Goal: Information Seeking & Learning: Compare options

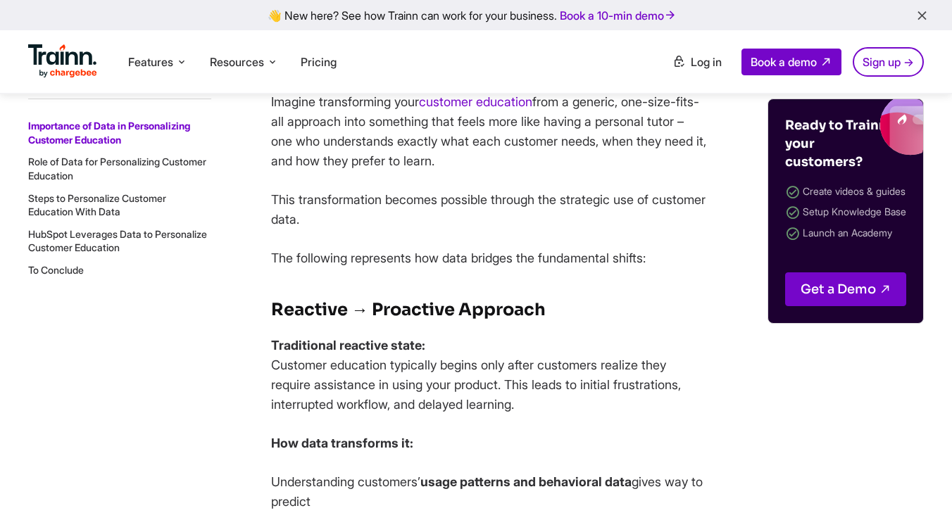
scroll to position [952, 0]
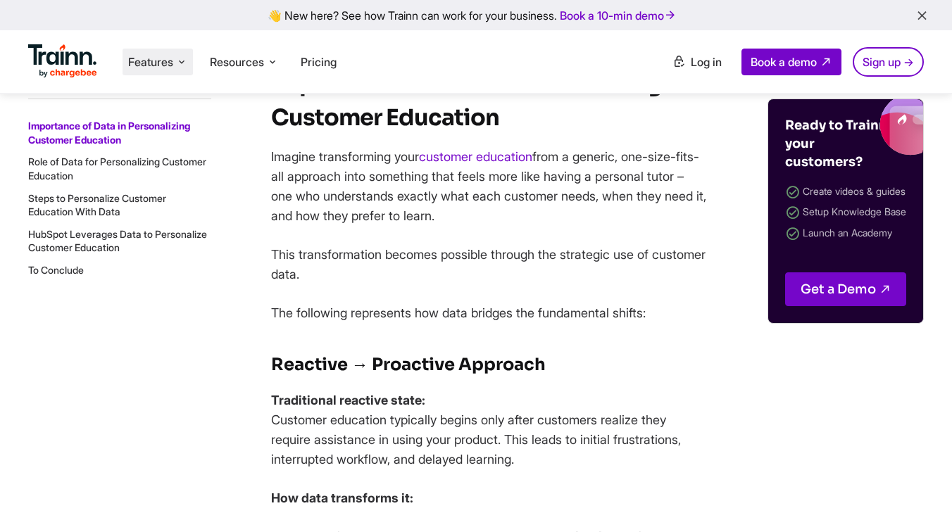
click at [146, 67] on span "Features" at bounding box center [150, 61] width 45 height 15
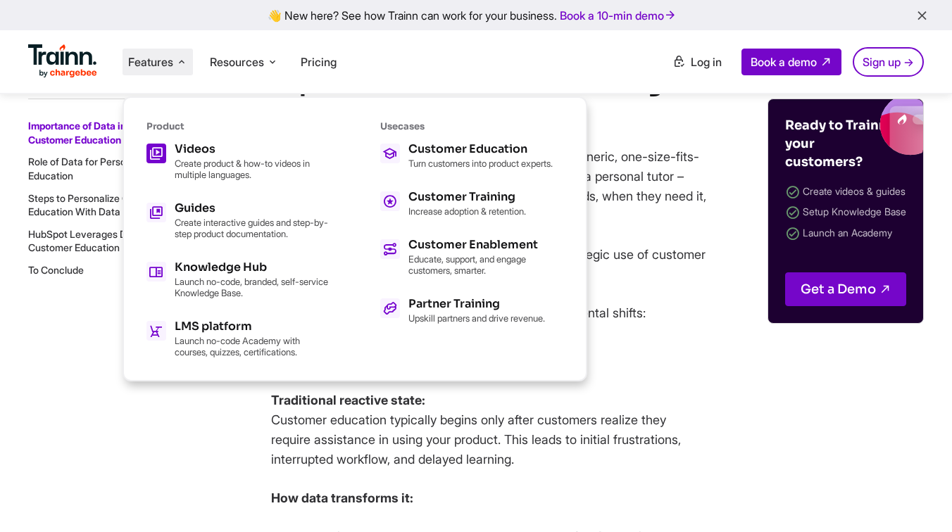
click at [199, 163] on p "Create product & how-to videos in multiple languages." at bounding box center [252, 169] width 155 height 23
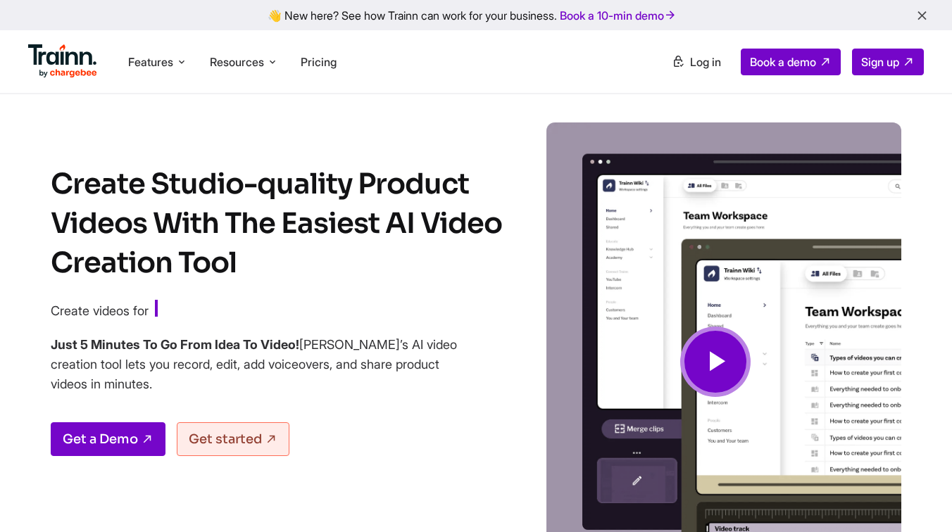
drag, startPoint x: 384, startPoint y: 222, endPoint x: 481, endPoint y: 229, distance: 96.7
click at [481, 229] on h1 "Create Studio-quality Product Videos With The Easiest AI Video Creation Tool" at bounding box center [290, 224] width 479 height 118
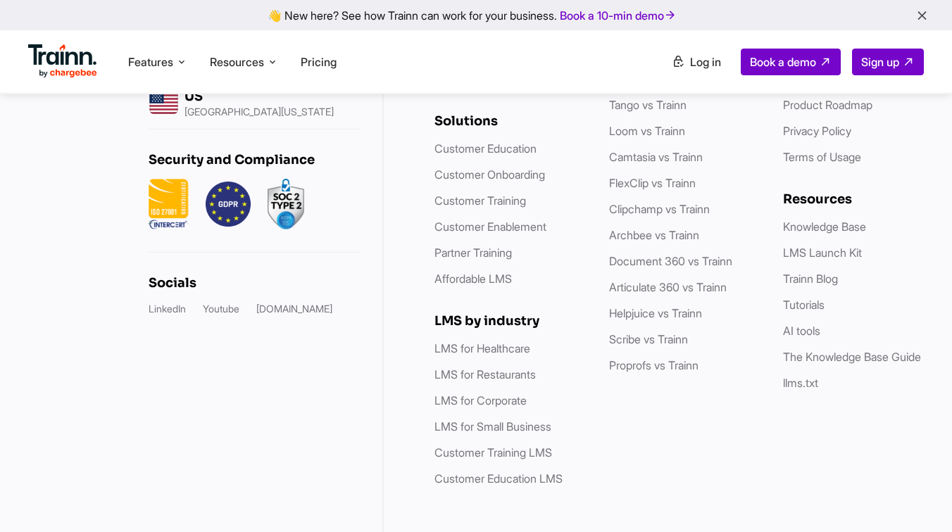
scroll to position [7095, 0]
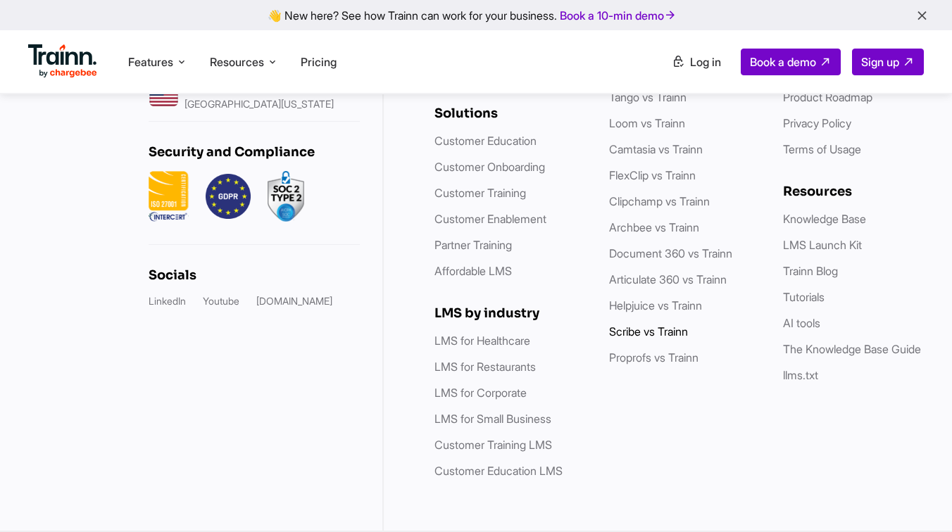
click at [641, 331] on link "Scribe vs Trainn" at bounding box center [648, 332] width 79 height 14
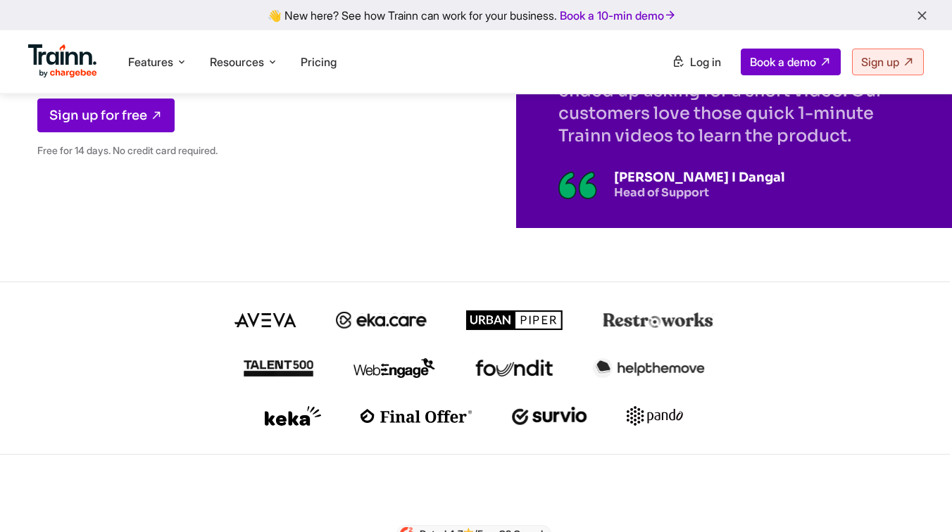
scroll to position [320, 2]
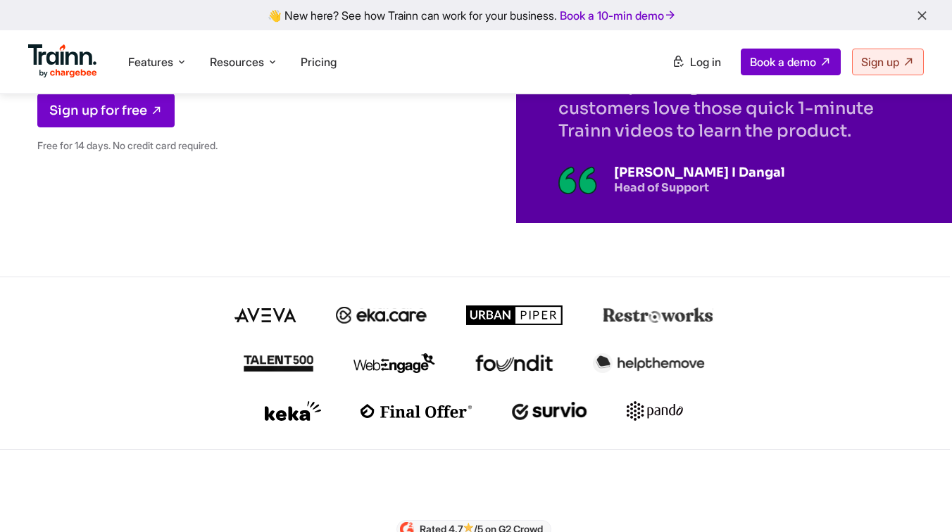
drag, startPoint x: 323, startPoint y: 413, endPoint x: 280, endPoint y: 413, distance: 43.0
click at [280, 413] on div at bounding box center [474, 411] width 676 height 20
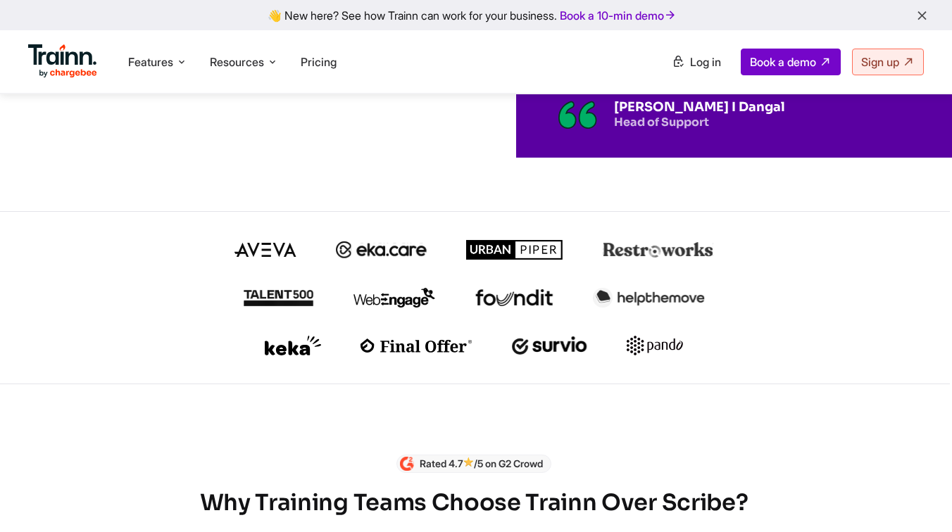
scroll to position [392, 2]
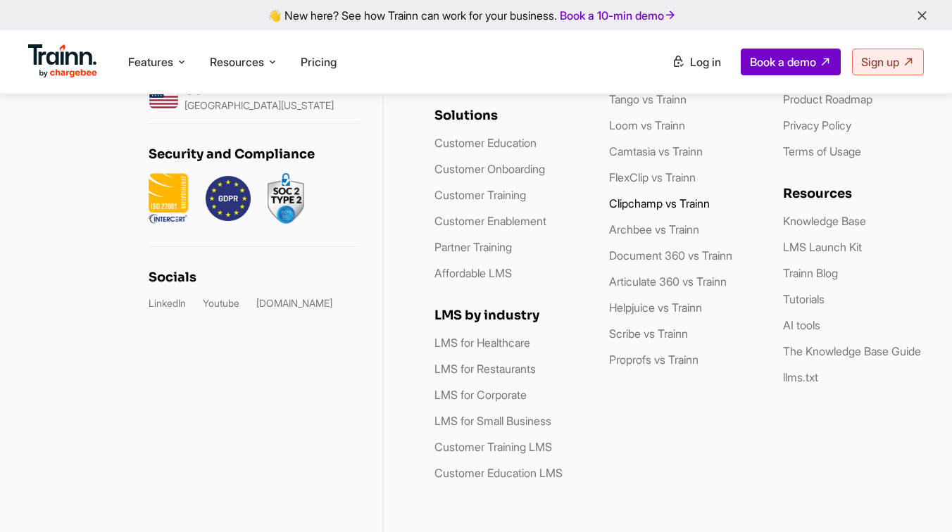
scroll to position [4838, 0]
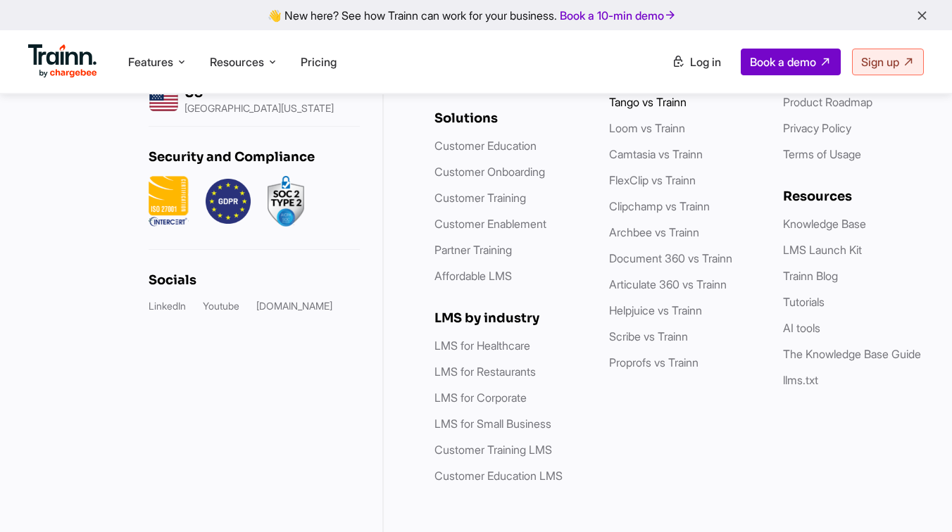
click at [657, 109] on link "Tango vs Trainn" at bounding box center [647, 102] width 77 height 14
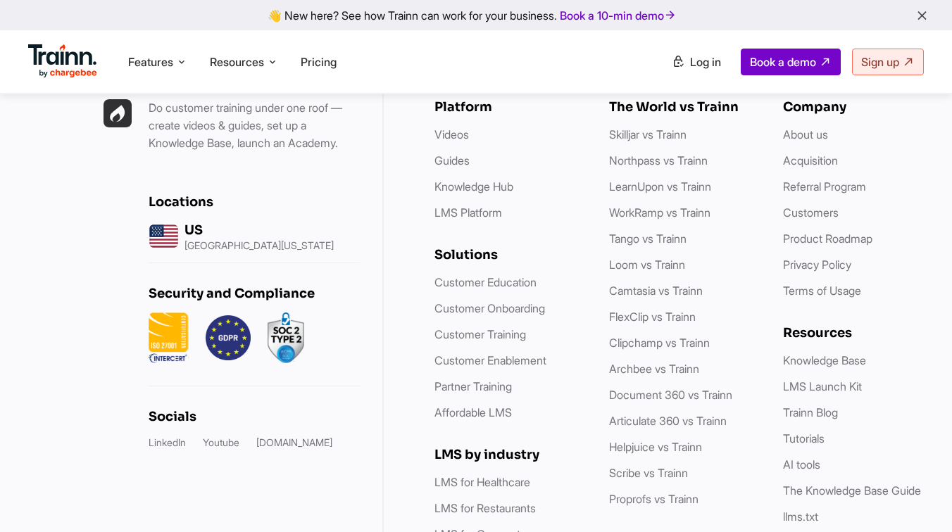
scroll to position [7337, 0]
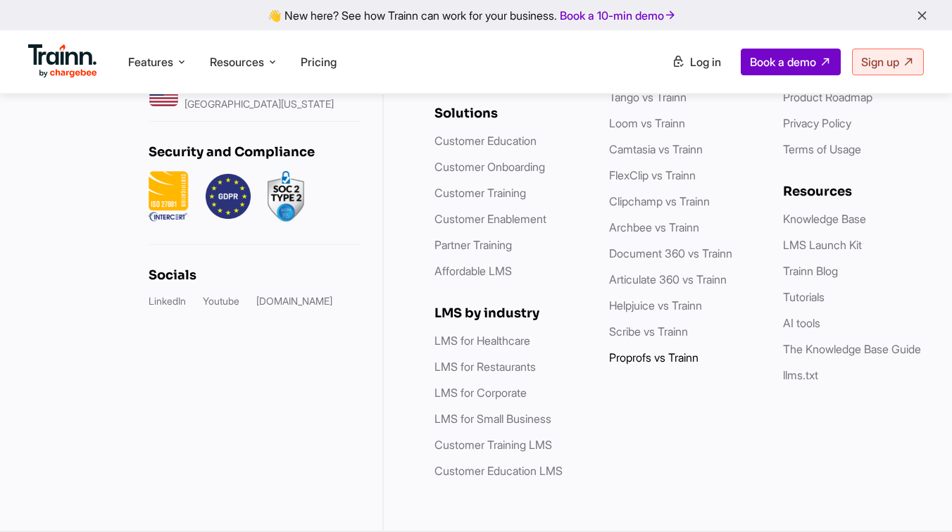
click at [655, 351] on link "Proprofs vs Trainn" at bounding box center [653, 358] width 89 height 14
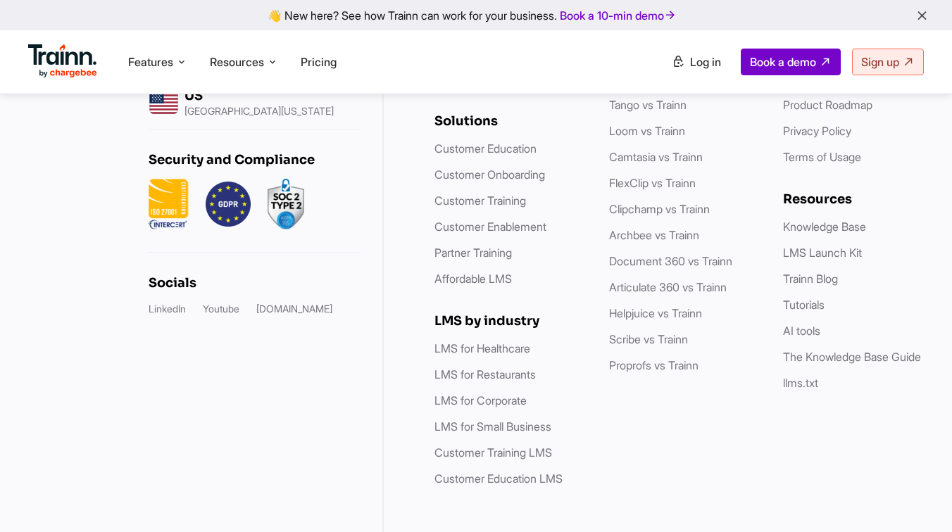
scroll to position [4029, 0]
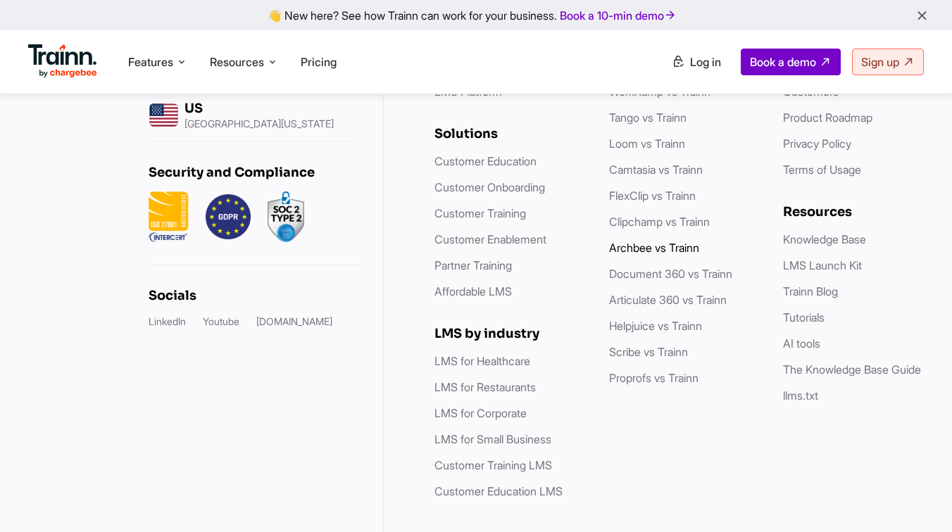
click at [665, 255] on link "Archbee vs Trainn" at bounding box center [654, 248] width 90 height 14
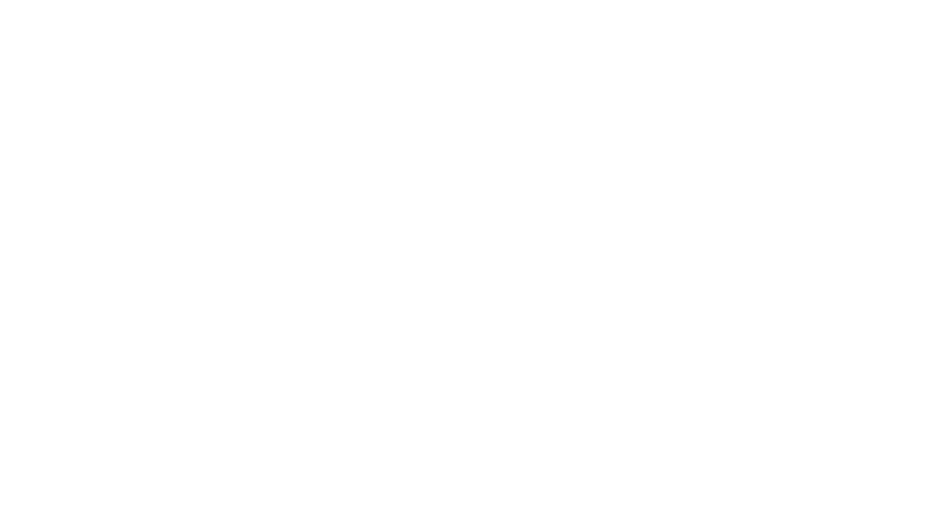
click at [665, 255] on link "Archbee vs Trainn" at bounding box center [654, 248] width 90 height 14
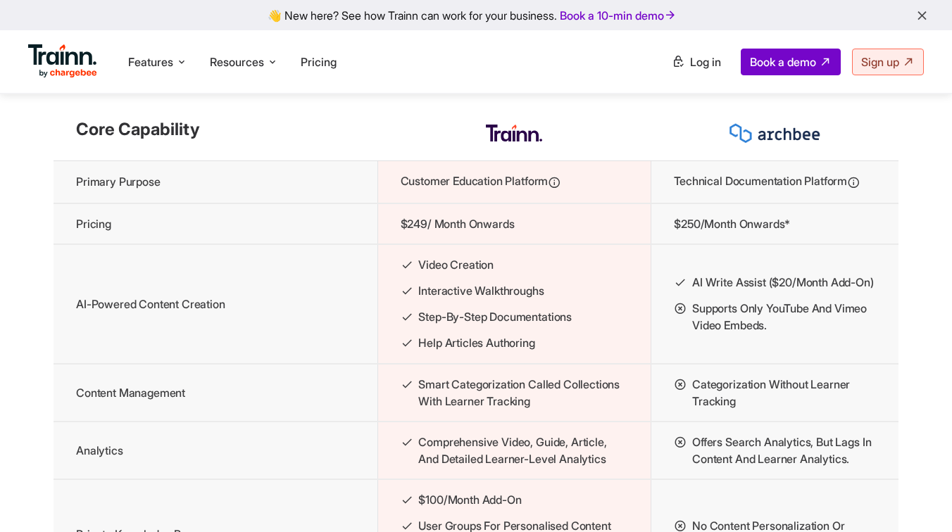
scroll to position [1842, 0]
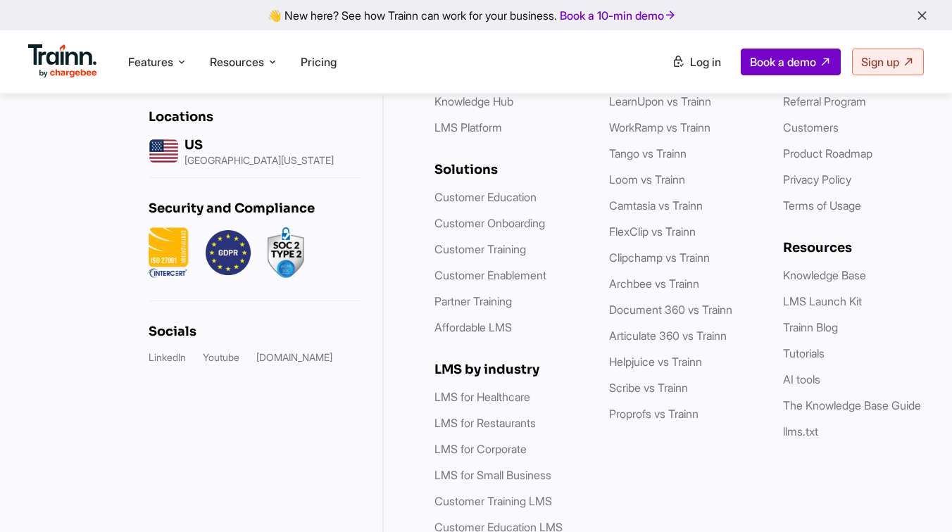
scroll to position [4015, 0]
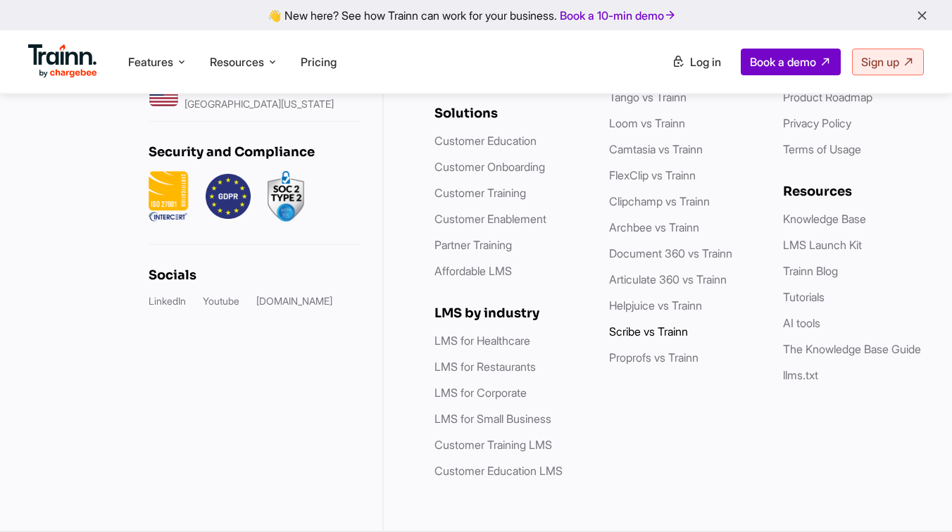
click at [649, 334] on link "Scribe vs Trainn" at bounding box center [648, 332] width 79 height 14
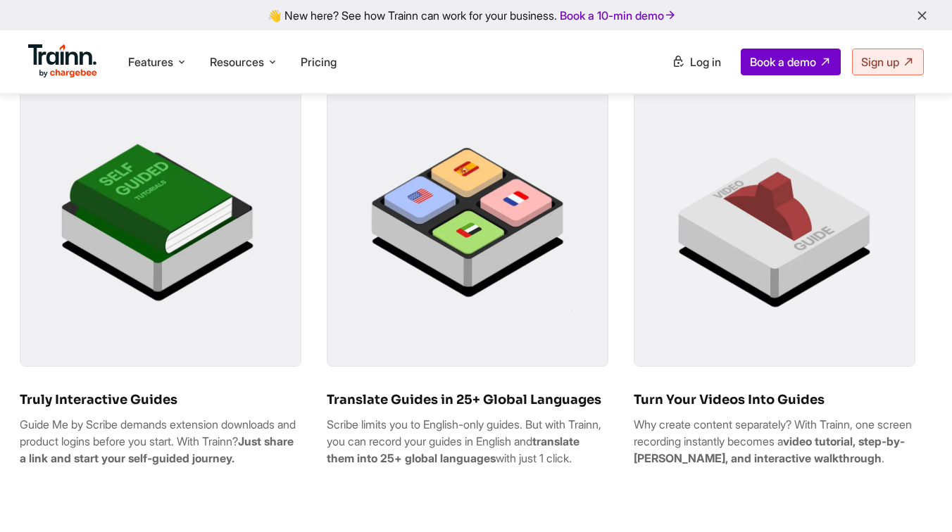
scroll to position [926, 0]
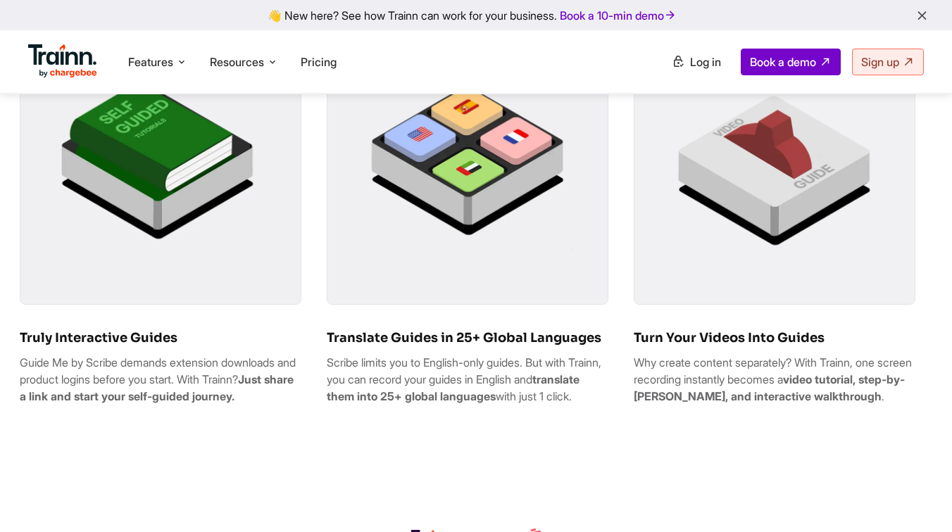
drag, startPoint x: 477, startPoint y: 168, endPoint x: 605, endPoint y: 2, distance: 209.9
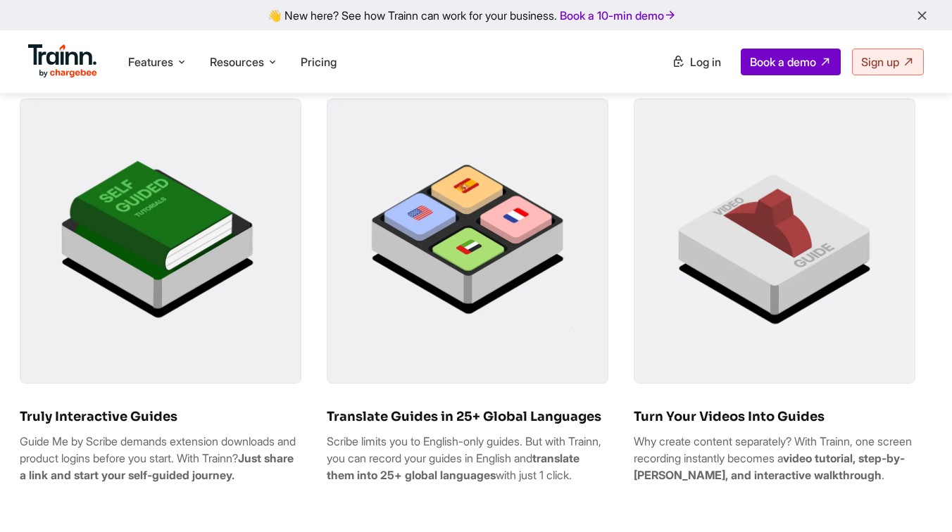
scroll to position [842, 0]
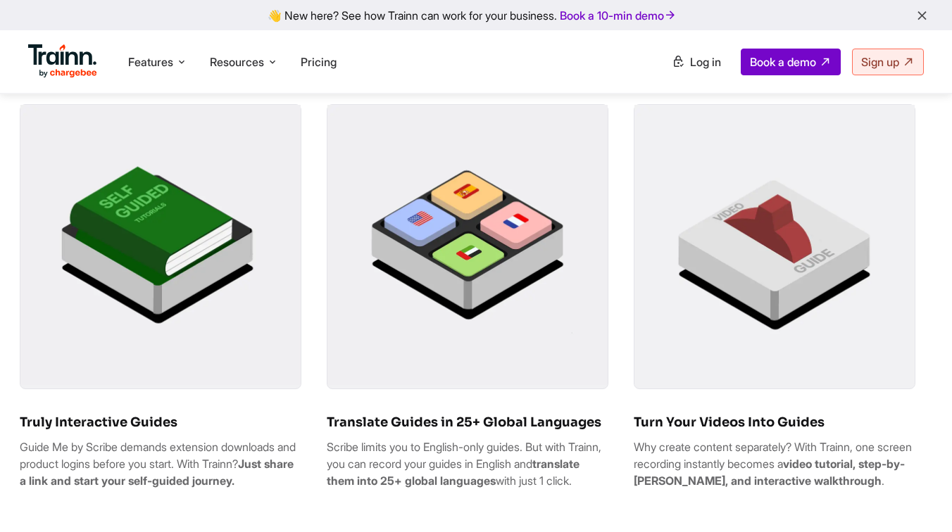
click at [675, 262] on img at bounding box center [774, 245] width 280 height 280
click at [763, 231] on img at bounding box center [774, 245] width 280 height 280
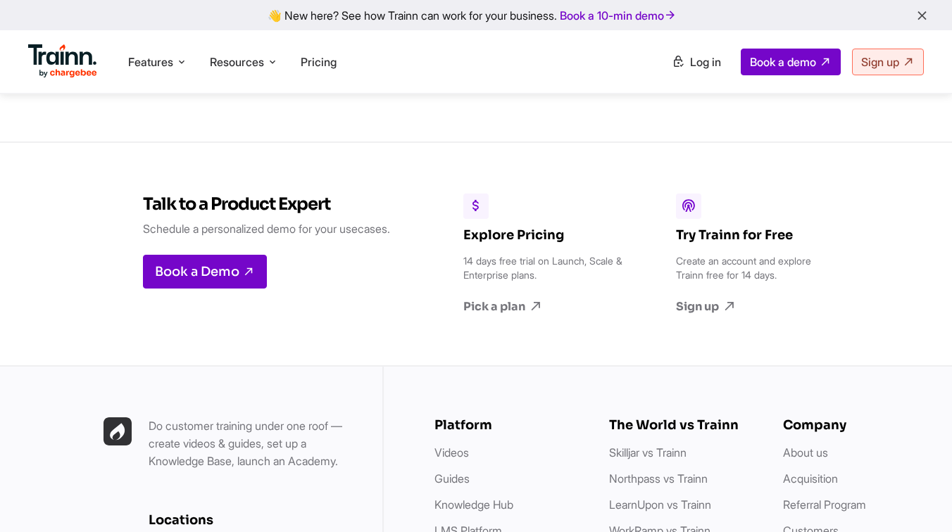
scroll to position [4893, 0]
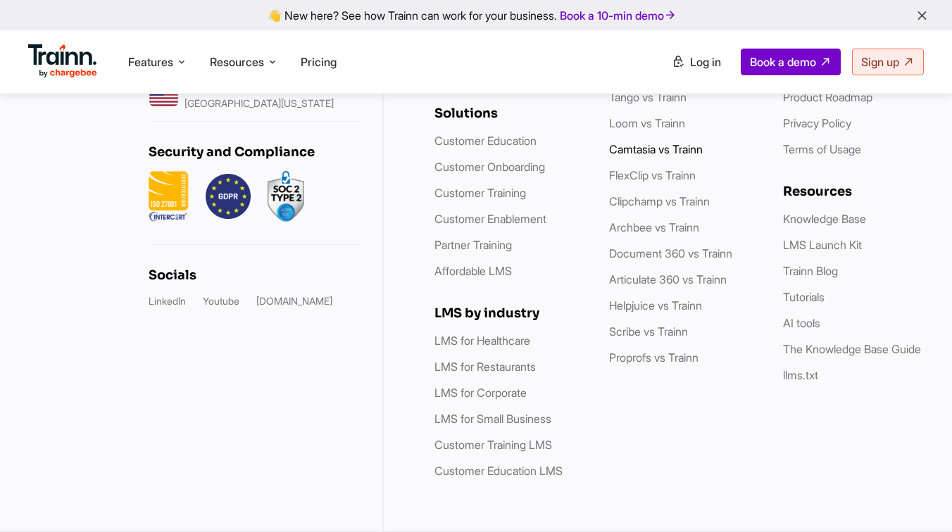
click at [631, 151] on link "Camtasia vs Trainn" at bounding box center [656, 149] width 94 height 14
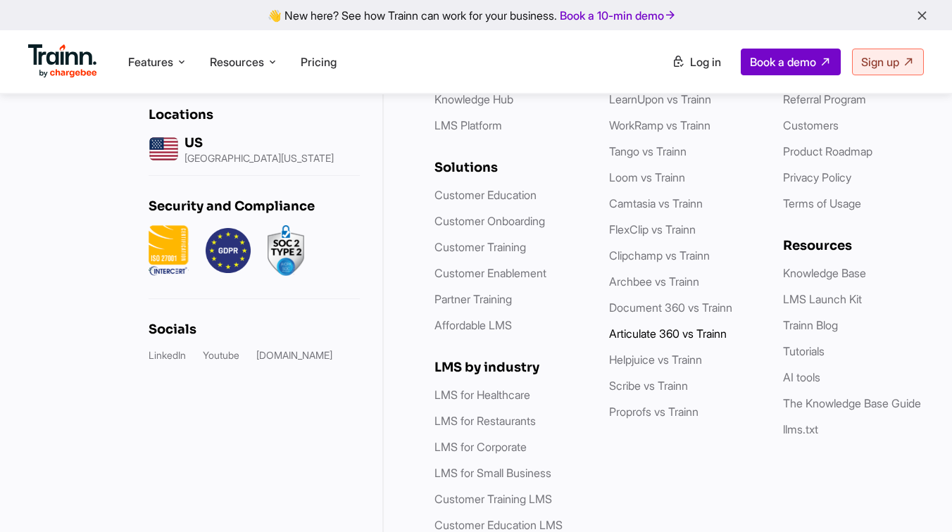
scroll to position [4207, 0]
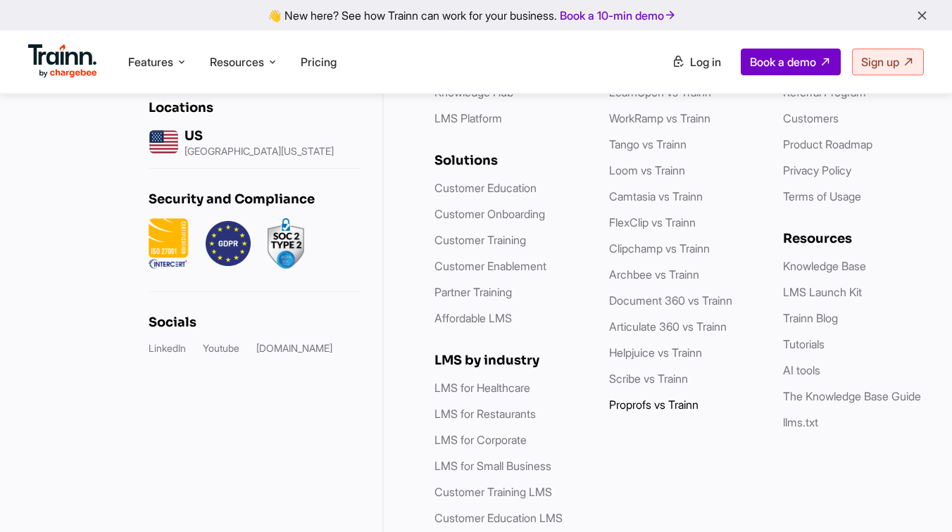
click at [663, 412] on link "Proprofs vs Trainn" at bounding box center [653, 405] width 89 height 14
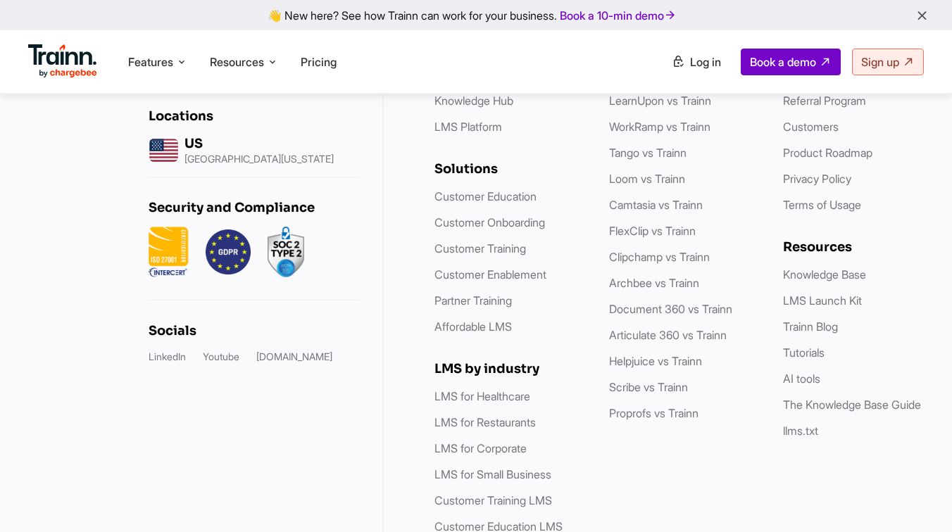
scroll to position [3990, 0]
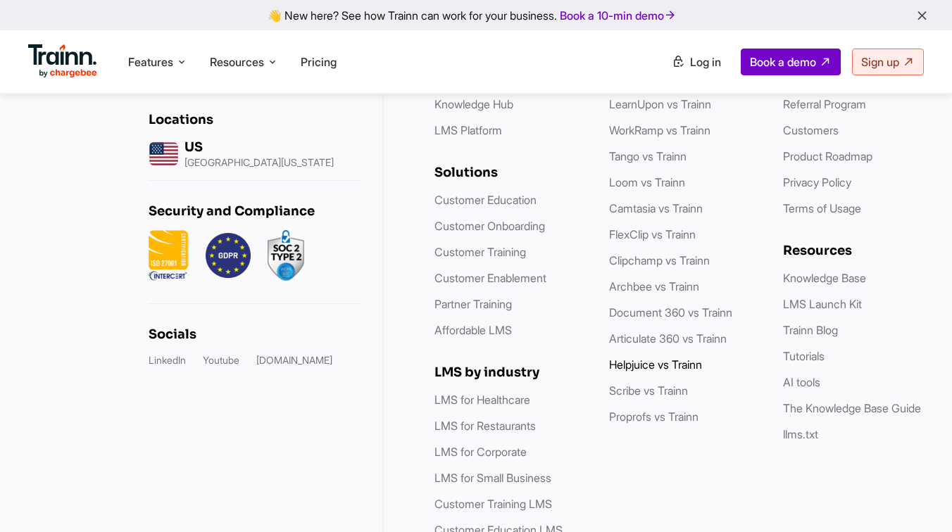
click at [653, 372] on link "Helpjuice vs Trainn" at bounding box center [655, 365] width 93 height 14
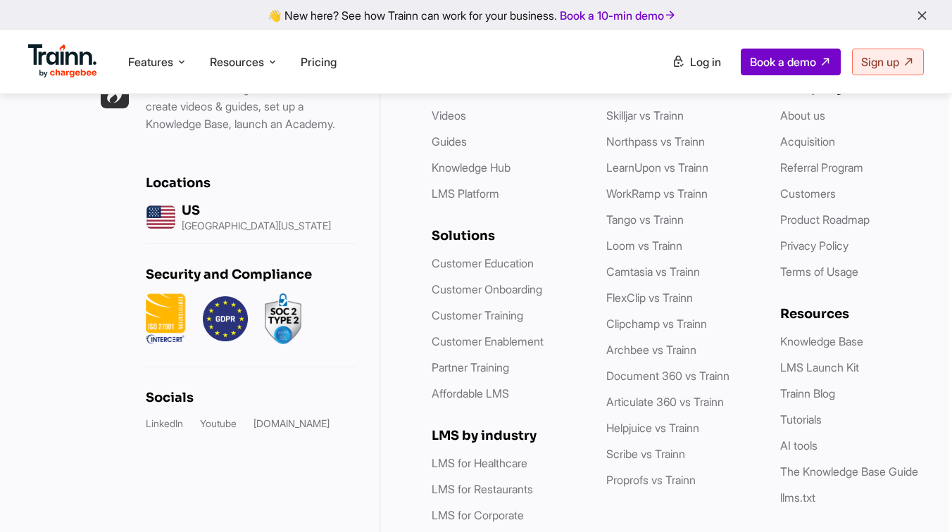
scroll to position [3970, 3]
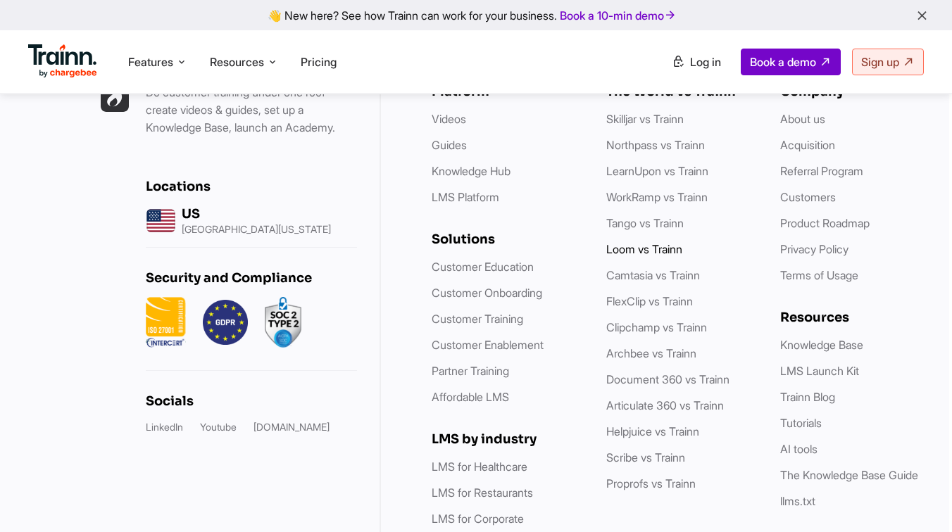
click at [626, 256] on link "Loom vs Trainn" at bounding box center [644, 249] width 76 height 14
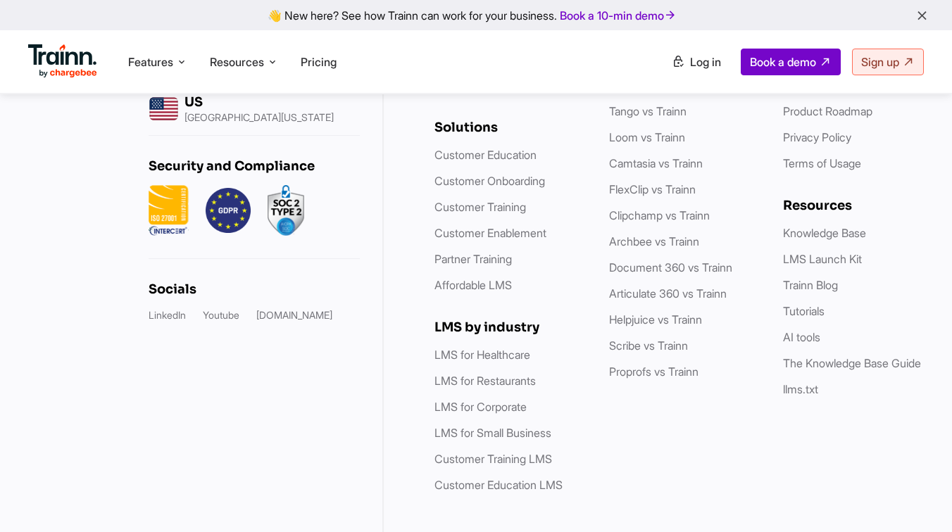
scroll to position [5577, 0]
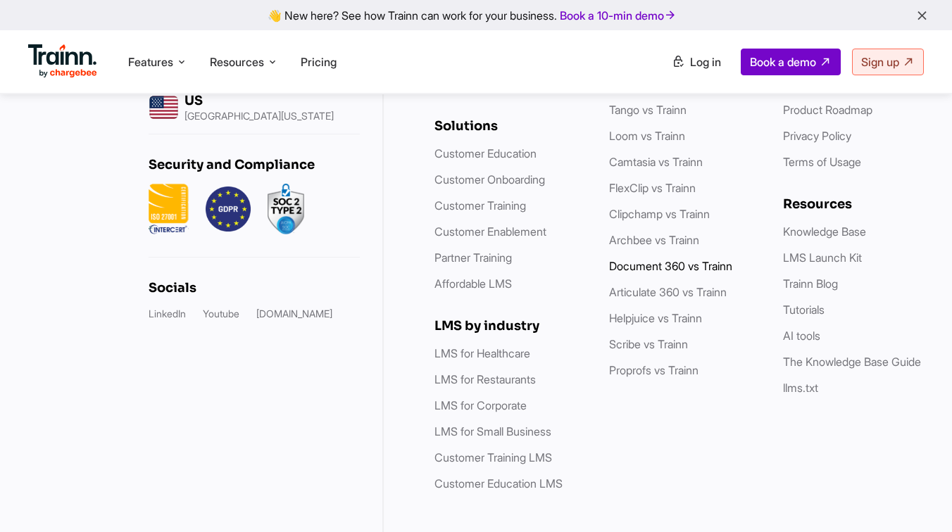
click at [634, 273] on link "Document 360 vs Trainn" at bounding box center [670, 266] width 123 height 14
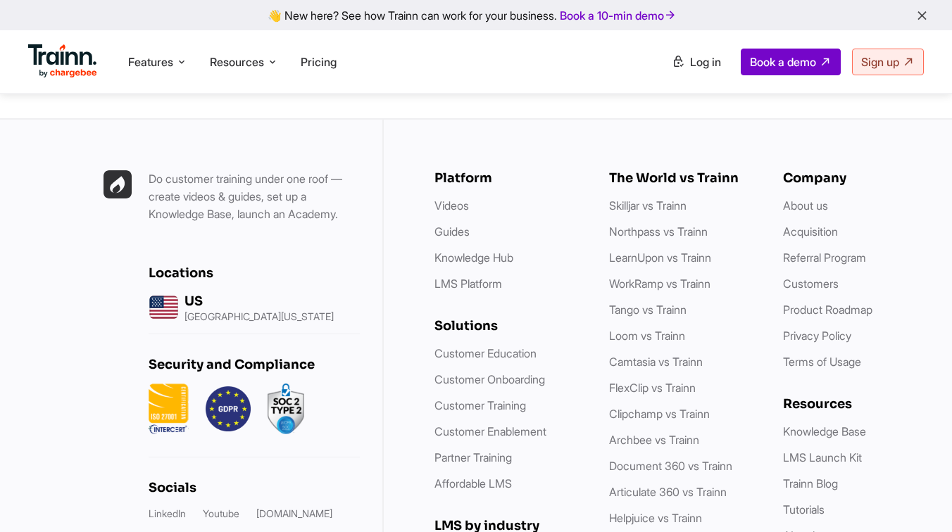
scroll to position [4145, 0]
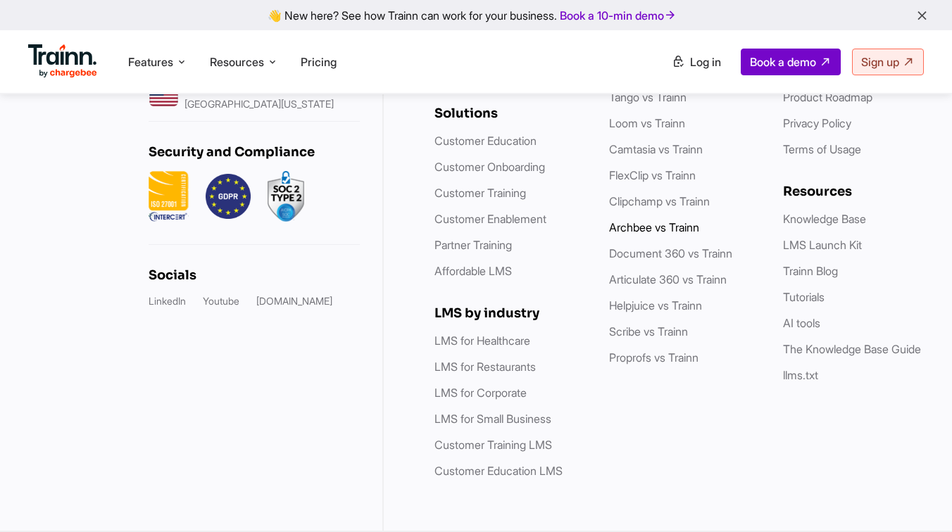
click at [657, 234] on link "Archbee vs Trainn" at bounding box center [654, 227] width 90 height 14
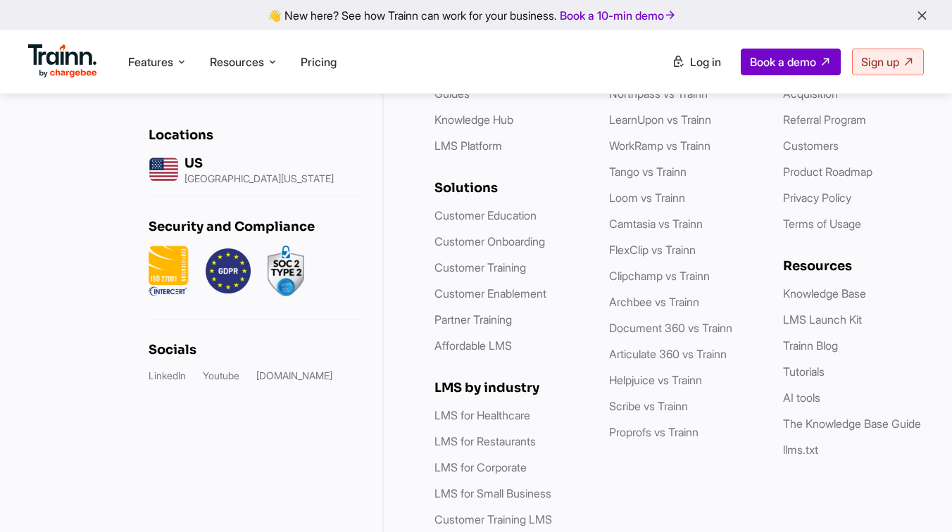
scroll to position [4015, 0]
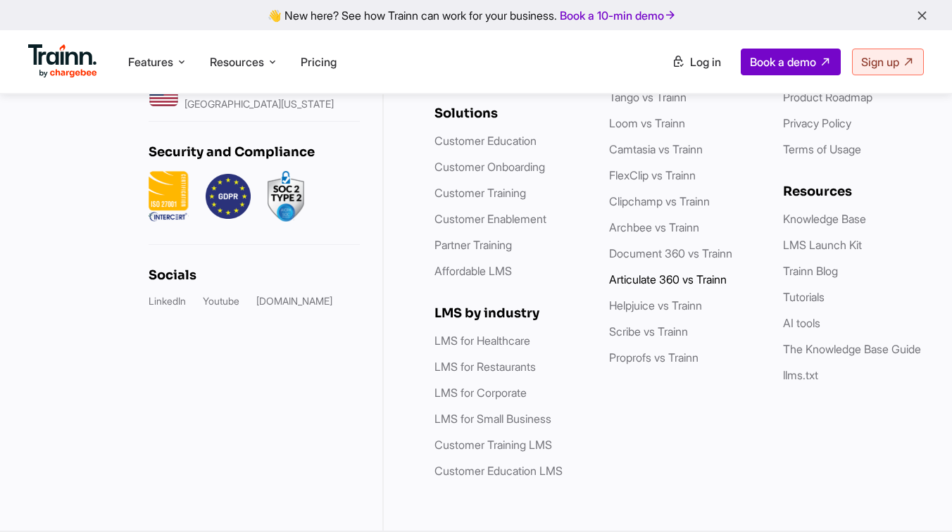
click at [642, 282] on link "Articulate 360 vs Trainn" at bounding box center [668, 280] width 118 height 14
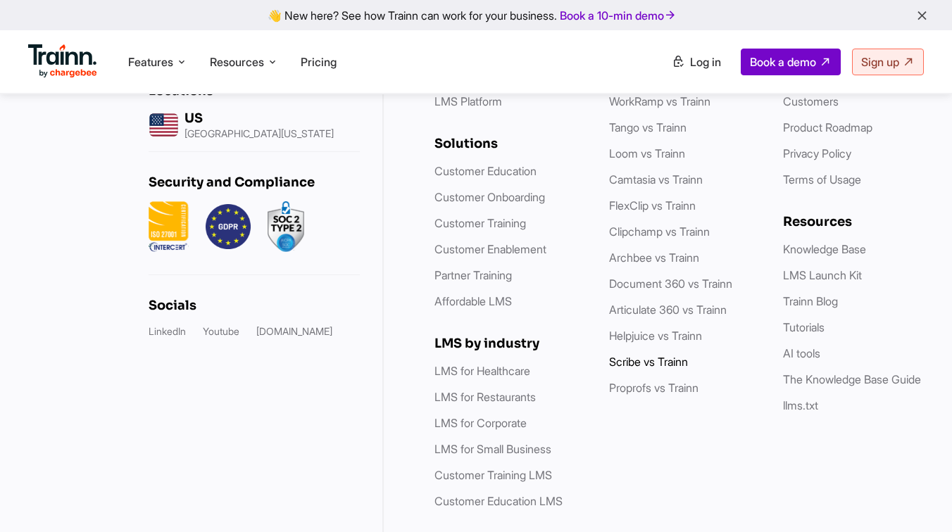
scroll to position [4321, 0]
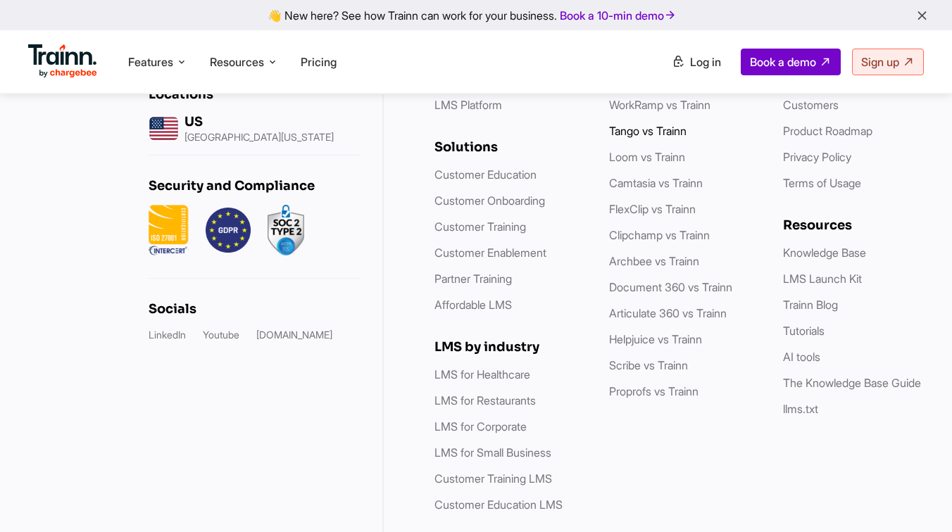
click at [643, 138] on link "Tango vs Trainn" at bounding box center [647, 131] width 77 height 14
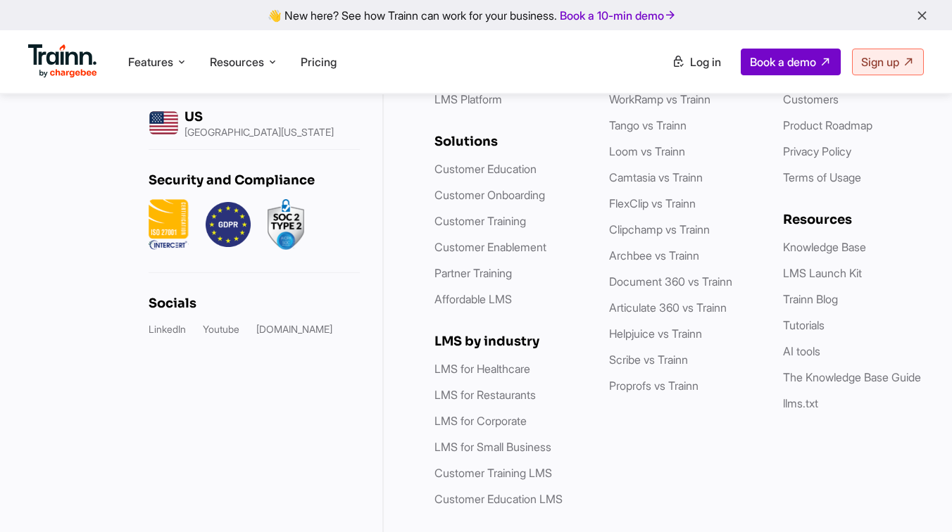
scroll to position [7246, 0]
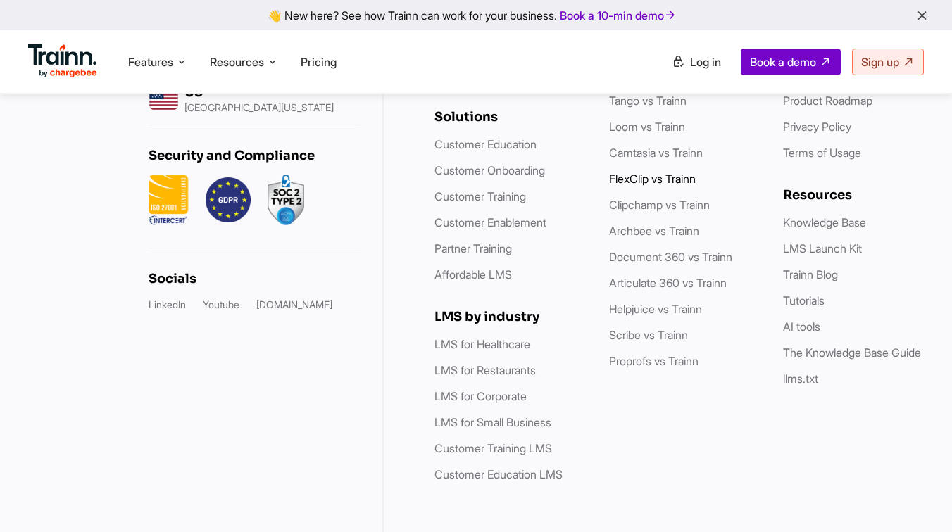
click at [634, 188] on li "FlexClip vs Trainn" at bounding box center [682, 179] width 146 height 18
click at [636, 186] on link "FlexClip vs Trainn" at bounding box center [652, 179] width 87 height 14
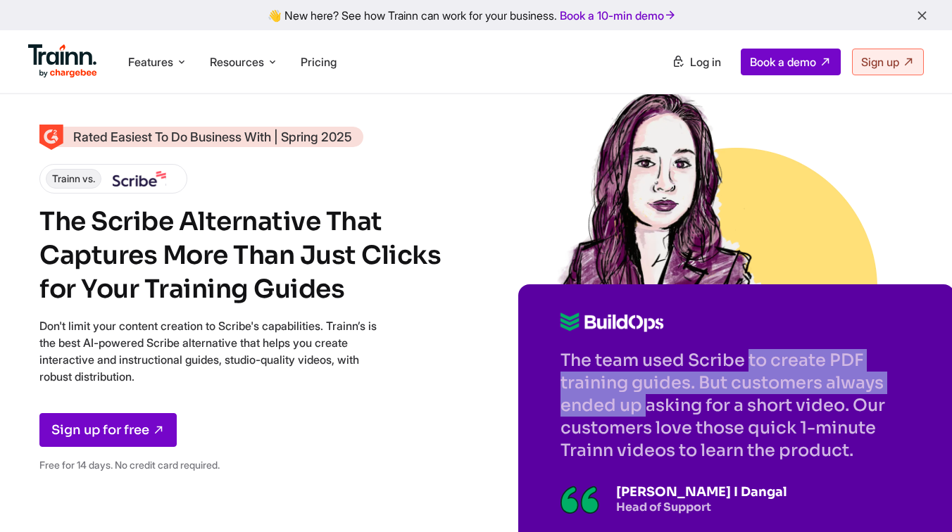
drag, startPoint x: 559, startPoint y: 354, endPoint x: 784, endPoint y: 388, distance: 227.2
click at [784, 388] on div "The team used Scribe to create PDF training guides. But customers always ended …" at bounding box center [736, 413] width 437 height 258
click at [784, 388] on p "The team used Scribe to create PDF training guides. But customers always ended …" at bounding box center [737, 405] width 352 height 113
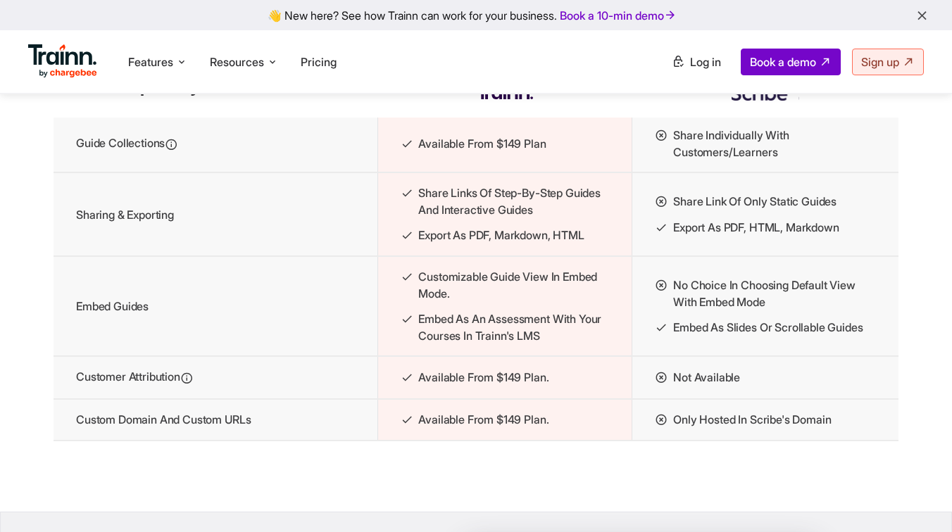
scroll to position [2068, 0]
